Goal: Communication & Community: Answer question/provide support

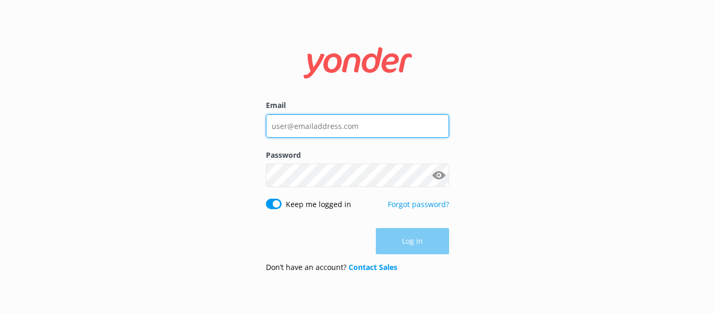
type input "[EMAIL_ADDRESS][DOMAIN_NAME]"
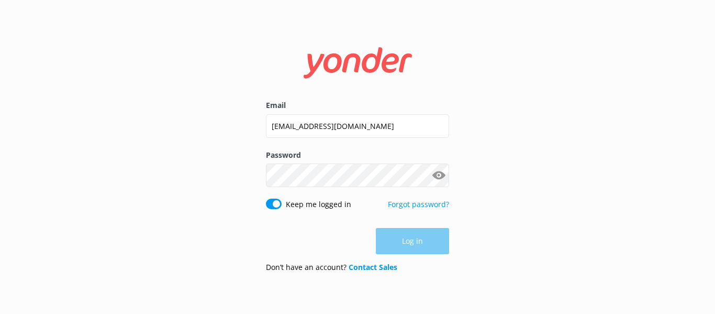
click at [423, 241] on div "Log in" at bounding box center [357, 241] width 183 height 26
click at [423, 241] on button "Log in" at bounding box center [412, 241] width 73 height 26
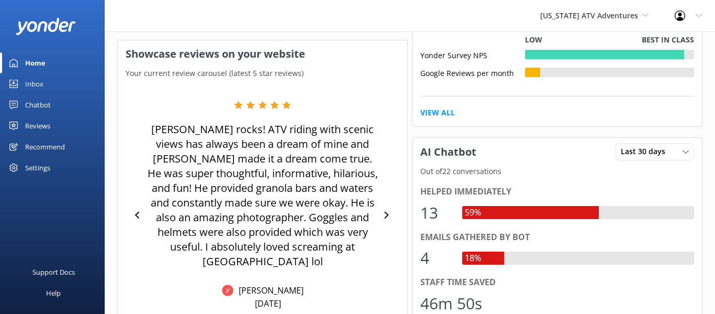
scroll to position [394, 0]
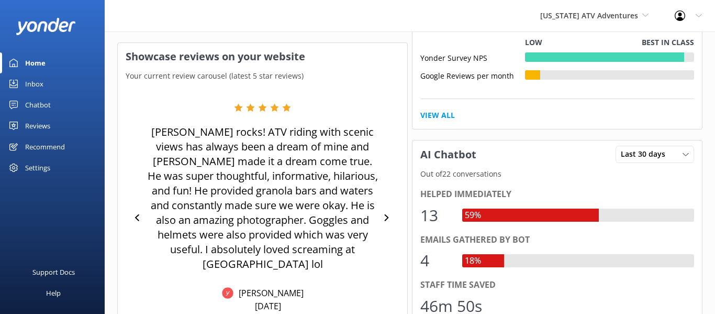
click at [391, 233] on div "[PERSON_NAME] rocks! ATV riding with scenic views has always been a dream of mi…" at bounding box center [263, 217] width 274 height 229
click at [388, 214] on icon at bounding box center [386, 217] width 7 height 7
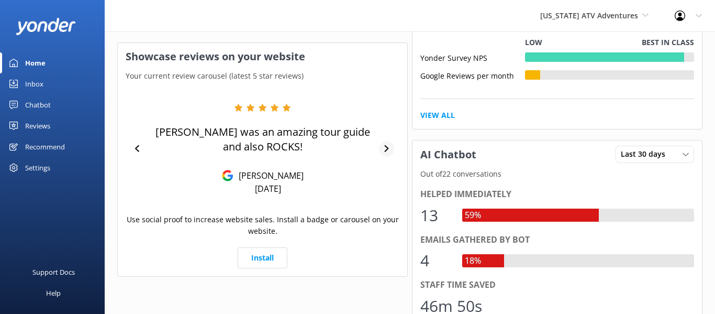
click at [388, 207] on div "[PERSON_NAME] was an amazing tour guide and also ROCKS! [PERSON_NAME] [DATE] Us…" at bounding box center [263, 179] width 290 height 194
click at [385, 150] on icon at bounding box center [387, 148] width 4 height 7
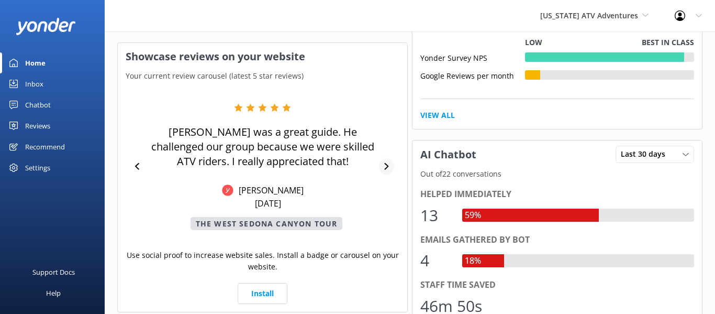
click at [386, 165] on icon at bounding box center [386, 166] width 7 height 7
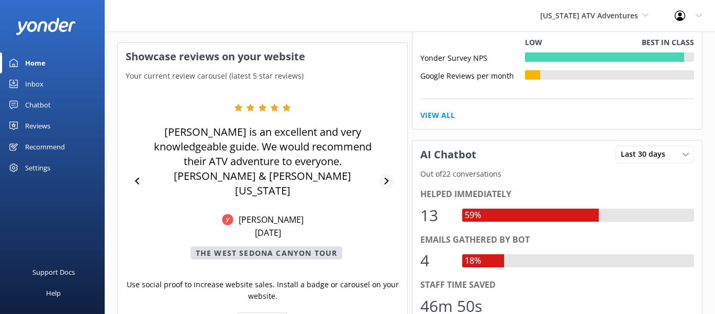
click at [386, 178] on div at bounding box center [386, 181] width 15 height 16
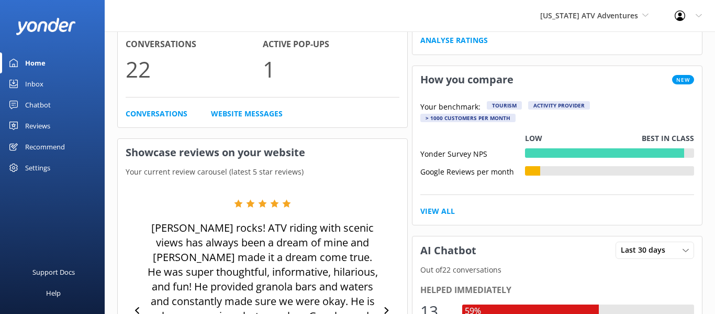
scroll to position [295, 0]
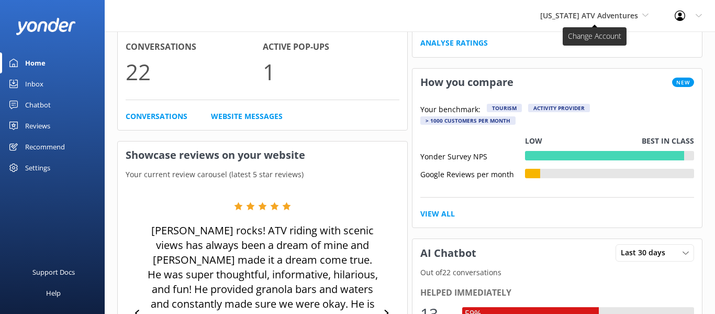
click at [639, 15] on span "[US_STATE] ATV Adventures" at bounding box center [594, 16] width 108 height 12
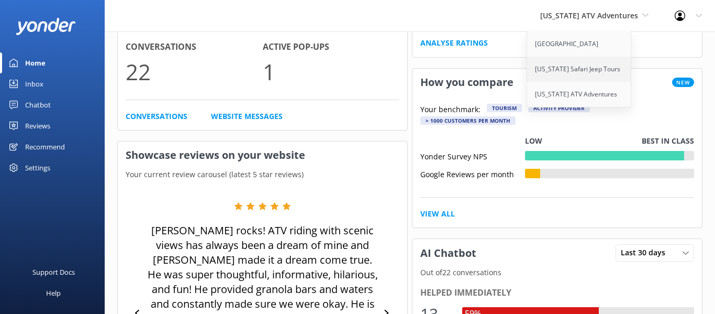
click at [600, 67] on link "[US_STATE] Safari Jeep Tours" at bounding box center [579, 69] width 105 height 25
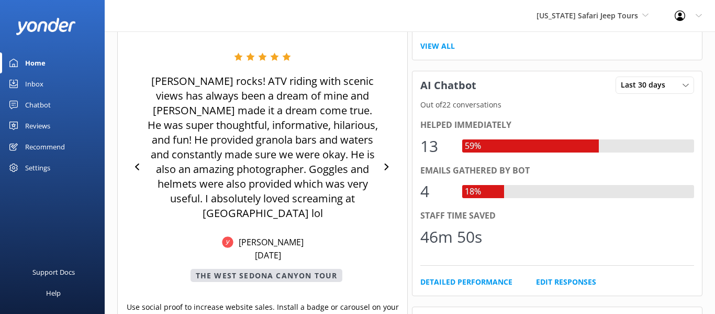
scroll to position [433, 0]
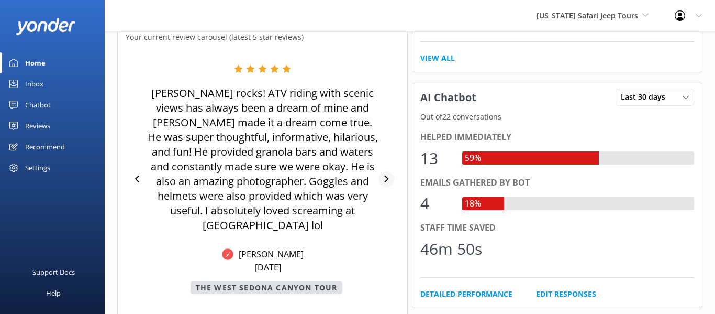
click at [386, 175] on icon at bounding box center [386, 178] width 7 height 7
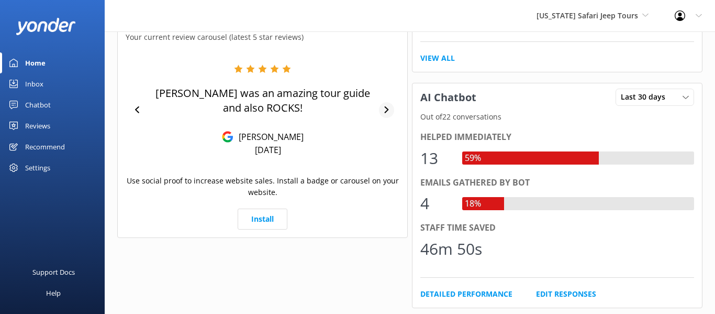
click at [386, 108] on icon at bounding box center [387, 109] width 4 height 7
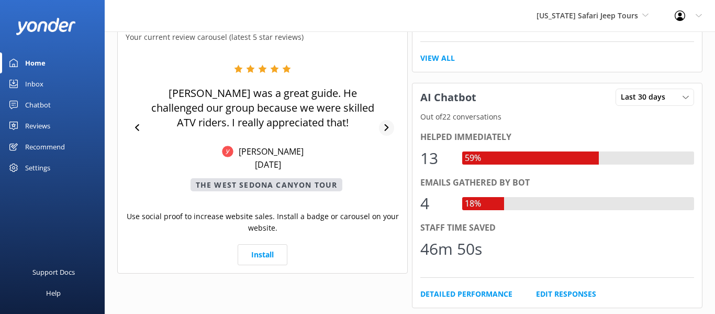
click at [385, 128] on icon at bounding box center [386, 127] width 7 height 7
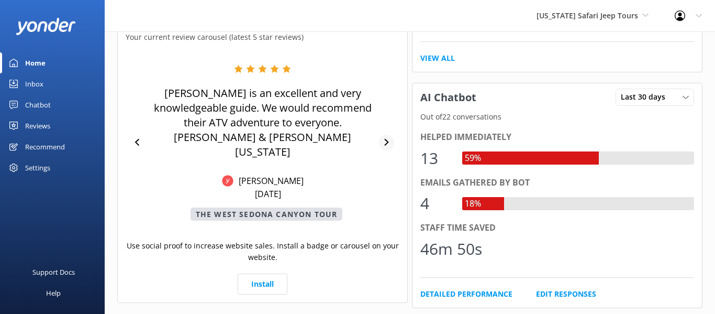
click at [386, 139] on icon at bounding box center [386, 142] width 7 height 7
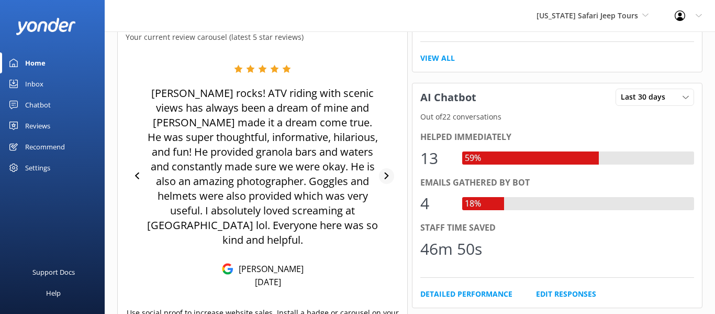
click at [386, 172] on icon at bounding box center [386, 175] width 7 height 7
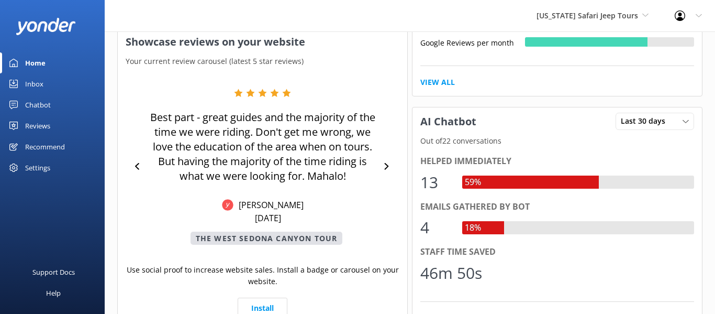
scroll to position [407, 0]
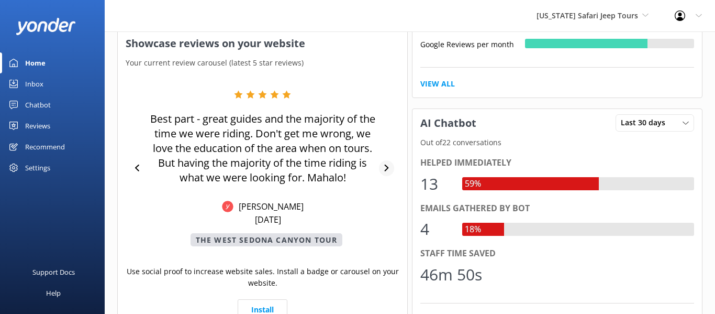
click at [387, 167] on icon at bounding box center [387, 167] width 4 height 7
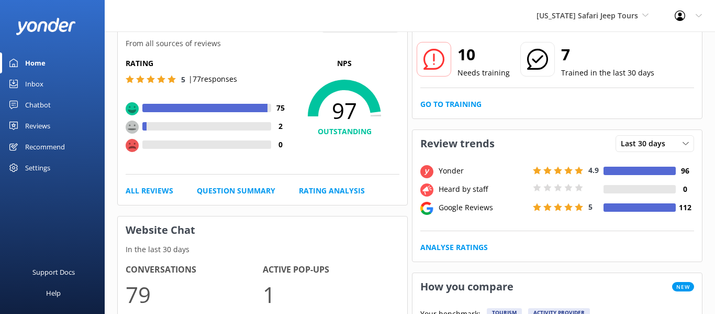
scroll to position [71, 0]
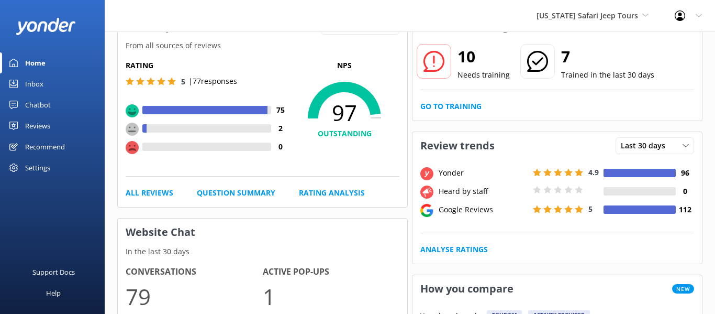
click at [38, 84] on div "Inbox" at bounding box center [34, 83] width 18 height 21
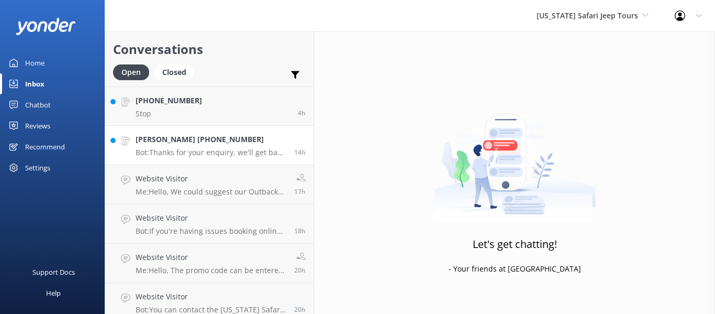
click at [227, 138] on h4 "[PERSON_NAME] [PHONE_NUMBER]" at bounding box center [211, 140] width 151 height 12
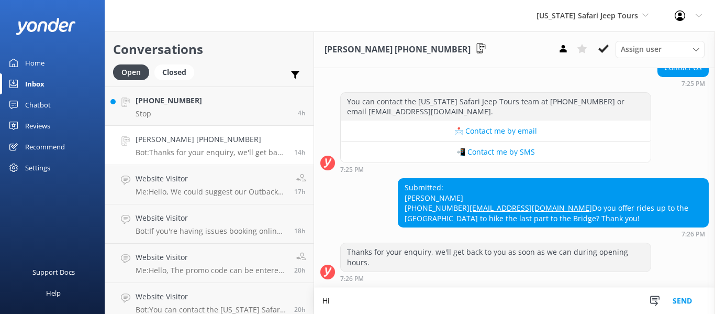
scroll to position [125, 0]
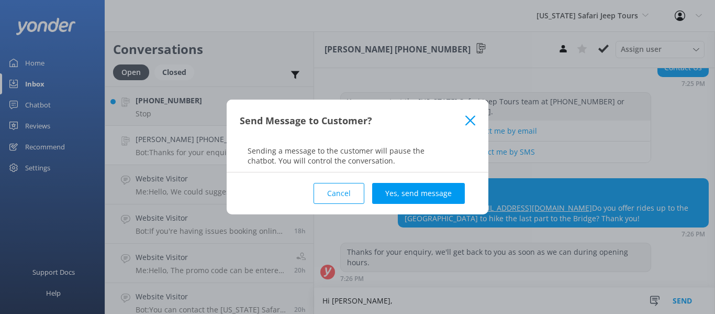
click at [471, 120] on use at bounding box center [471, 120] width 10 height 10
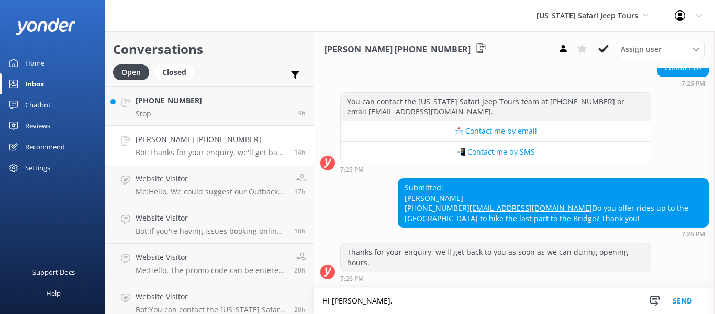
click at [363, 300] on textarea "Hi [PERSON_NAME]," at bounding box center [514, 300] width 401 height 26
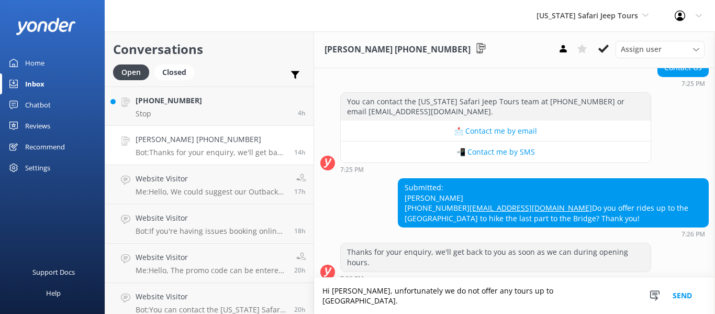
click at [342, 301] on textarea "Hi [PERSON_NAME], unfortunately we do not offer any tours up to [GEOGRAPHIC_DAT…" at bounding box center [514, 296] width 401 height 36
click at [566, 301] on textarea "Hi [PERSON_NAME], unfortunately we do not offer any tours up to [GEOGRAPHIC_DAT…" at bounding box center [514, 296] width 401 height 36
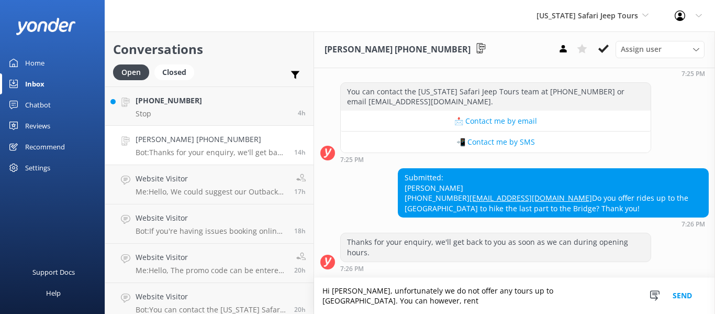
scroll to position [135, 0]
click at [380, 300] on textarea "Hi [PERSON_NAME], unfortunately we do not offer any tours up to [GEOGRAPHIC_DAT…" at bounding box center [514, 296] width 401 height 36
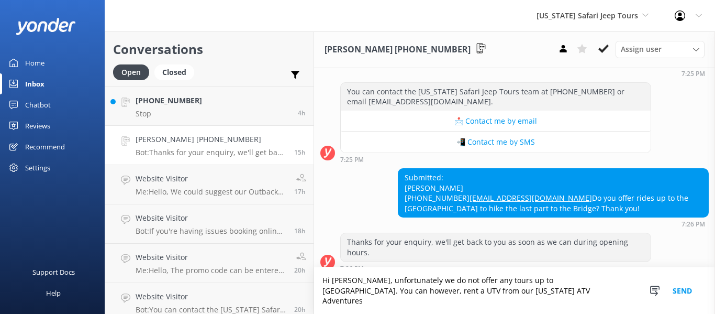
click at [495, 303] on textarea "Hi [PERSON_NAME], unfortunately we do not offer any tours up to [GEOGRAPHIC_DAT…" at bounding box center [514, 290] width 401 height 47
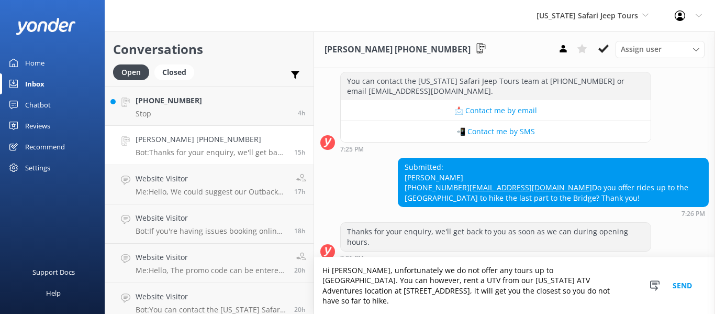
click at [433, 303] on textarea "Hi [PERSON_NAME], unfortunately we do not offer any tours up to [GEOGRAPHIC_DAT…" at bounding box center [514, 285] width 401 height 57
click at [479, 301] on textarea "Hi [PERSON_NAME], unfortunately we do not offer any tours up to [GEOGRAPHIC_DAT…" at bounding box center [514, 285] width 401 height 57
click at [558, 291] on textarea "Hi [PERSON_NAME], unfortunately we do not offer any tours up to [GEOGRAPHIC_DAT…" at bounding box center [514, 285] width 401 height 57
click at [501, 300] on textarea "Hi [PERSON_NAME], unfortunately we do not offer any tours up to [GEOGRAPHIC_DAT…" at bounding box center [514, 285] width 401 height 57
type textarea "Hi [PERSON_NAME], unfortunately we do not offer any tours up to [GEOGRAPHIC_DAT…"
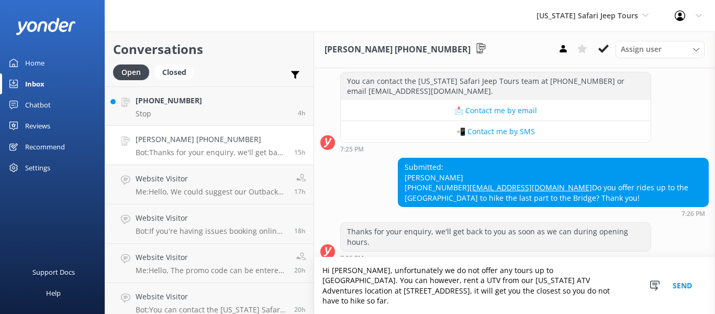
click at [679, 288] on button "Send" at bounding box center [682, 285] width 39 height 57
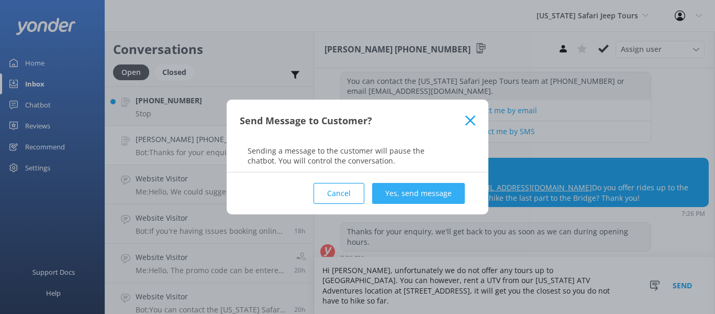
click at [436, 193] on button "Yes, send message" at bounding box center [418, 193] width 93 height 21
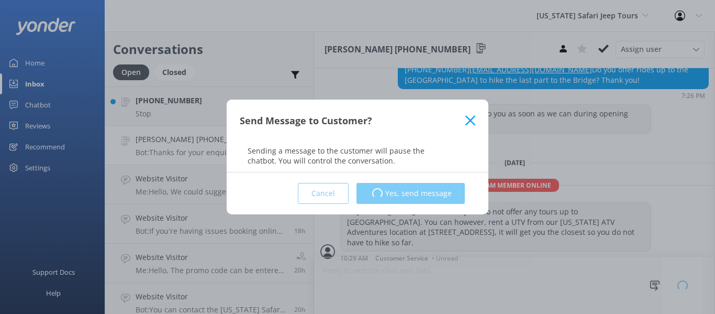
scroll to position [232, 0]
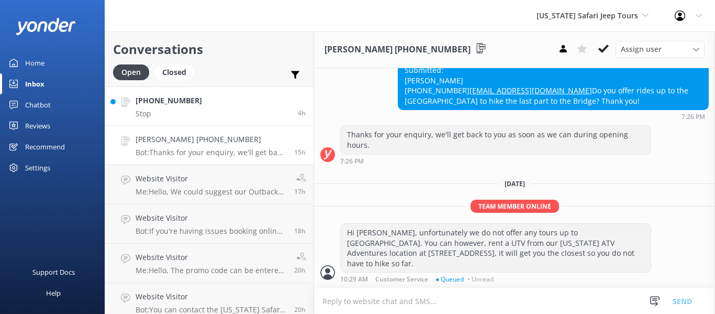
click at [199, 113] on link "[PHONE_NUMBER] Stop 4h" at bounding box center [209, 105] width 208 height 39
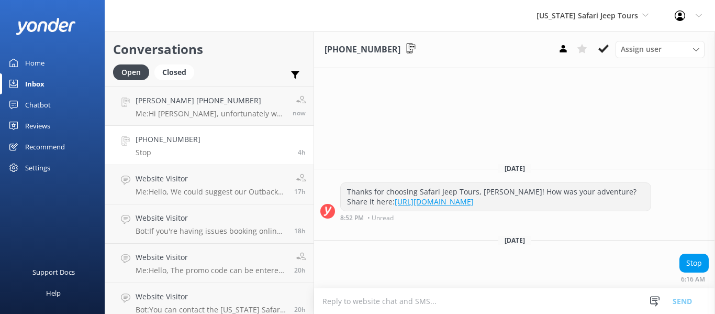
click at [40, 64] on div "Home" at bounding box center [34, 62] width 19 height 21
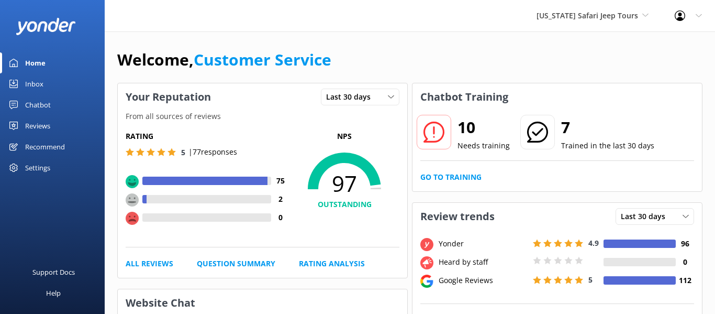
click at [40, 124] on div "Reviews" at bounding box center [37, 125] width 25 height 21
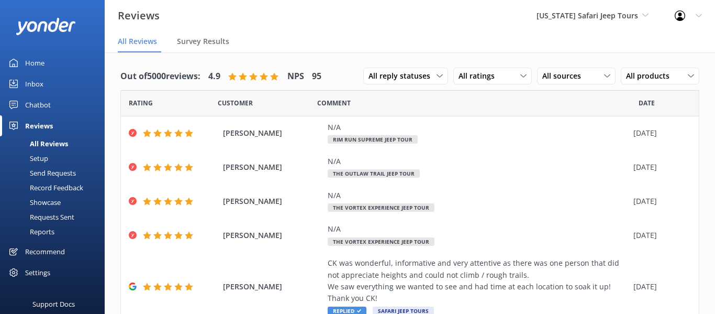
click at [38, 61] on div "Home" at bounding box center [34, 62] width 19 height 21
